Goal: Navigation & Orientation: Go to known website

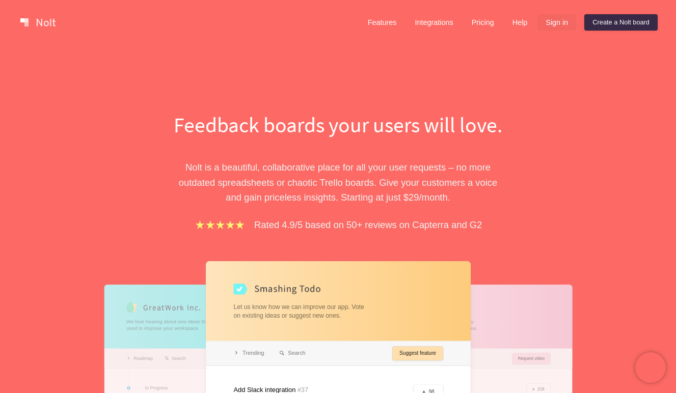
click at [555, 18] on link "Sign in" at bounding box center [557, 22] width 39 height 16
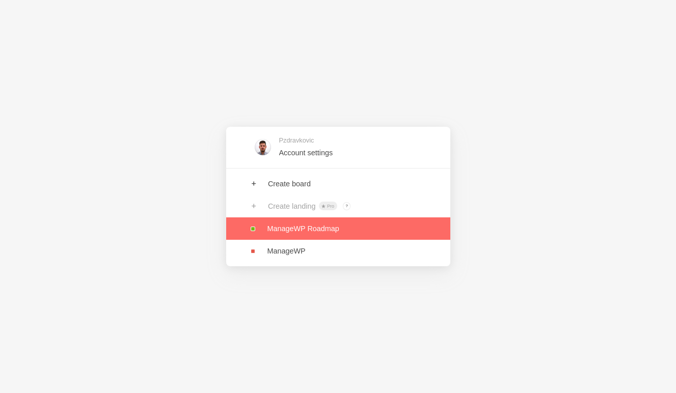
click at [303, 227] on link at bounding box center [338, 229] width 224 height 22
click at [306, 223] on link at bounding box center [338, 229] width 224 height 22
